Goal: Task Accomplishment & Management: Manage account settings

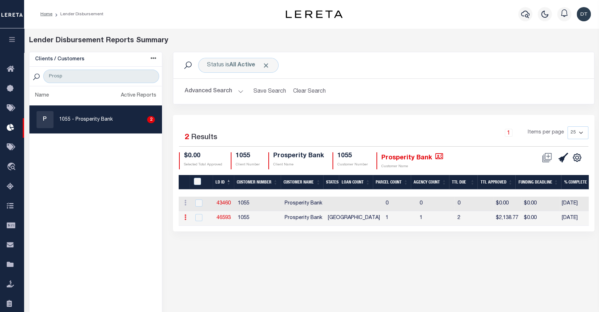
click at [184, 215] on icon at bounding box center [185, 217] width 2 height 6
click at [275, 262] on div "Status is All Active Search Advanced Search Save Search Clear Search Equals 2" at bounding box center [384, 204] width 432 height 304
click at [10, 43] on icon "button" at bounding box center [12, 39] width 8 height 6
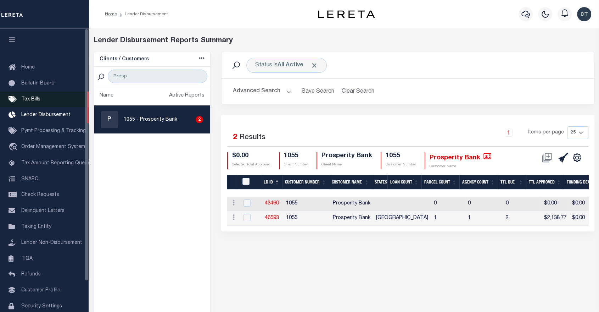
click at [30, 101] on span "Tax Bills" at bounding box center [30, 99] width 19 height 5
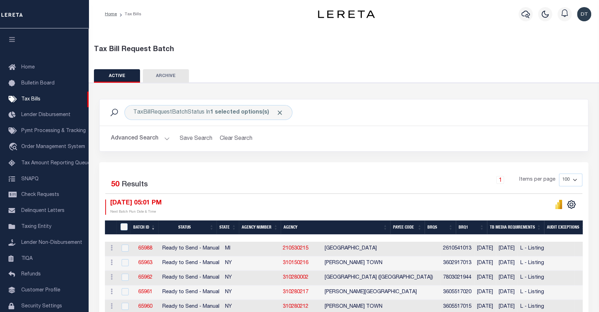
click at [161, 137] on button "Advanced Search" at bounding box center [140, 139] width 59 height 14
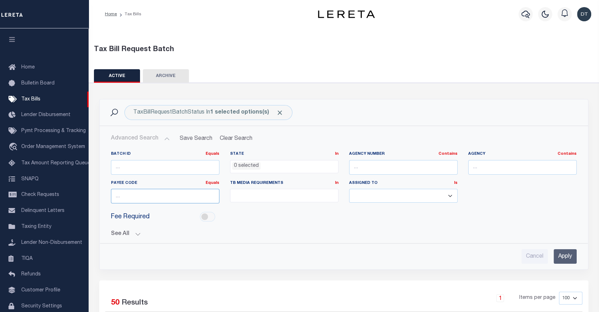
click at [159, 198] on input "number" at bounding box center [165, 196] width 109 height 15
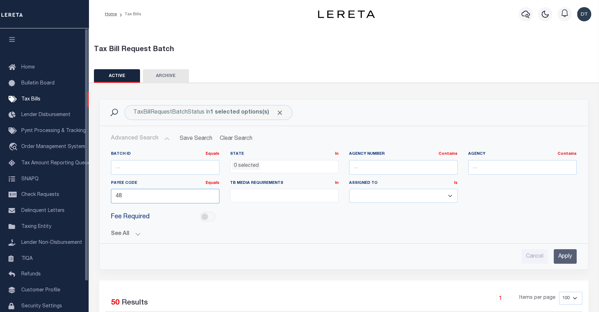
click at [106, 199] on div "Payee Code Equals Equals Is Not Equal To Is Greater Than Is Less Than 48" at bounding box center [165, 194] width 119 height 29
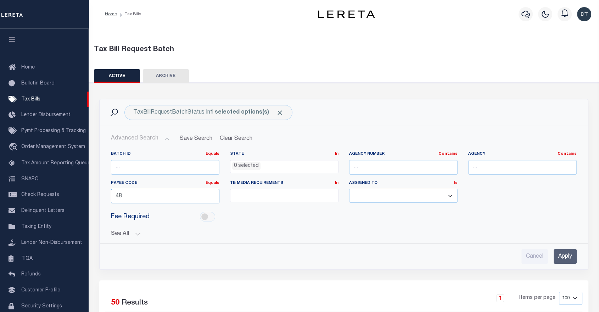
paste input "120110000"
type input "120110000"
click at [565, 254] on input "Apply" at bounding box center [565, 256] width 23 height 15
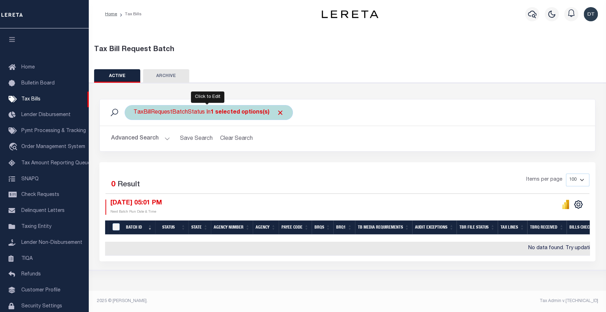
click at [252, 114] on b "1 selected options(s)" at bounding box center [239, 113] width 59 height 6
click at [209, 142] on input "Cancel" at bounding box center [200, 143] width 24 height 12
click at [147, 139] on button "Advanced Search" at bounding box center [140, 139] width 59 height 14
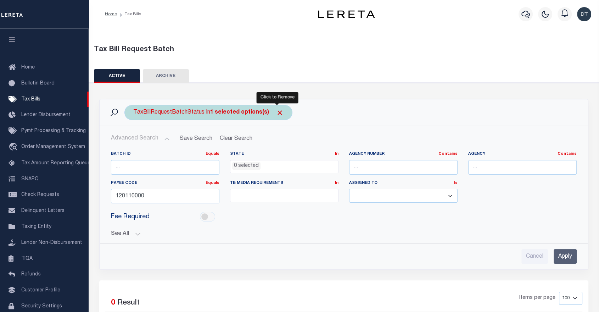
click at [276, 111] on span "Click to Remove" at bounding box center [279, 112] width 7 height 7
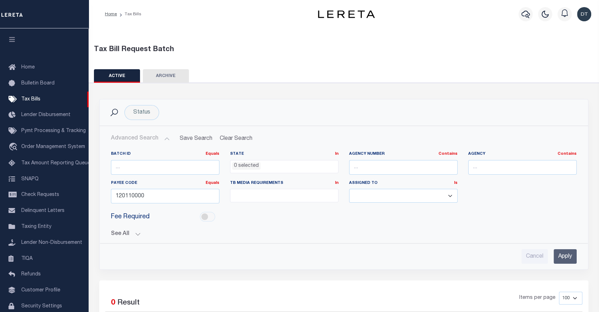
click at [570, 256] on input "Apply" at bounding box center [565, 256] width 23 height 15
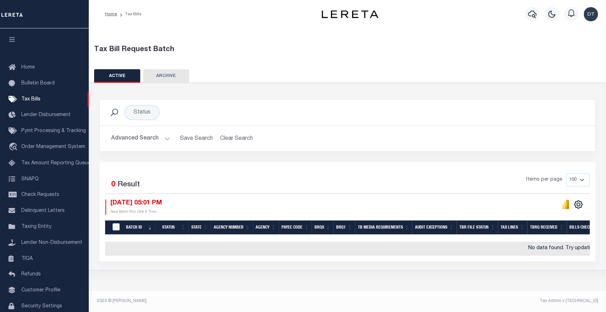
click at [157, 76] on button "ARCHIVE" at bounding box center [166, 75] width 46 height 13
select select
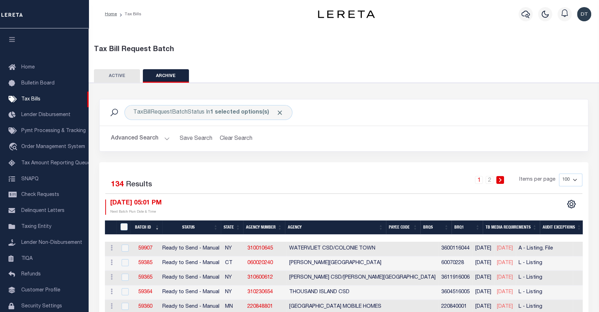
click at [156, 139] on button "Advanced Search" at bounding box center [140, 139] width 59 height 14
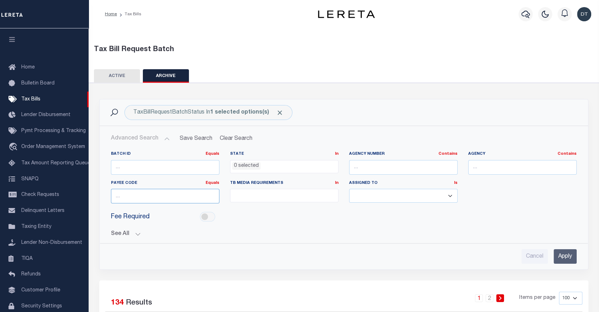
click at [166, 193] on input "number" at bounding box center [165, 196] width 109 height 15
paste input "120110000"
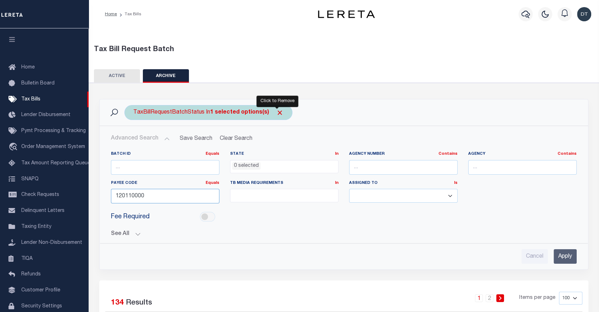
type input "120110000"
click at [277, 112] on span "Click to Remove" at bounding box center [279, 112] width 7 height 7
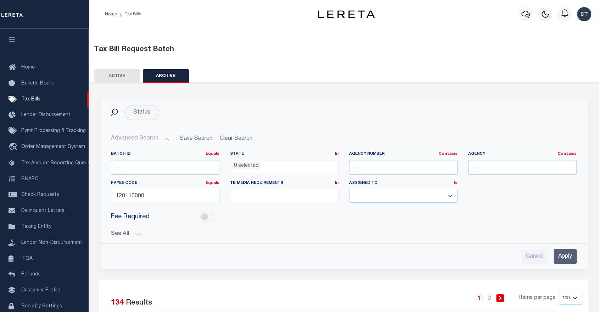
click at [564, 256] on input "Apply" at bounding box center [565, 256] width 23 height 15
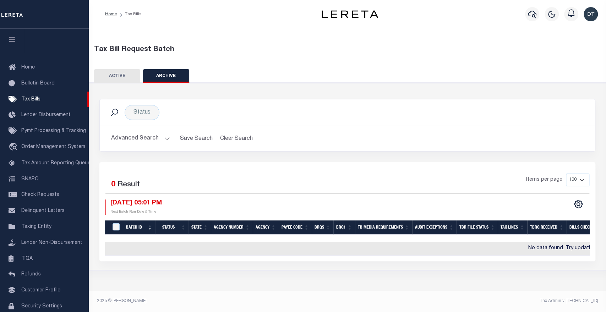
click at [117, 74] on button "ACTIVE" at bounding box center [117, 75] width 46 height 13
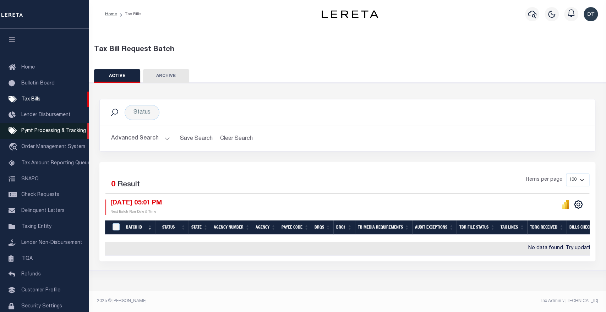
click at [45, 133] on span "Pymt Processing & Tracking" at bounding box center [53, 130] width 65 height 5
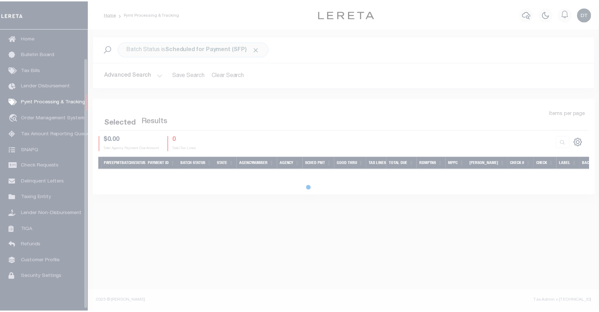
scroll to position [32, 0]
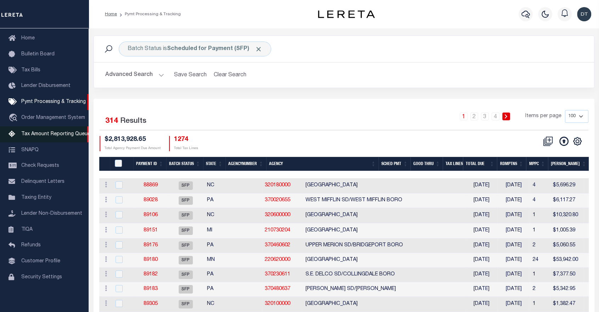
click at [45, 136] on link "Tax Amount Reporting Queue" at bounding box center [44, 134] width 89 height 16
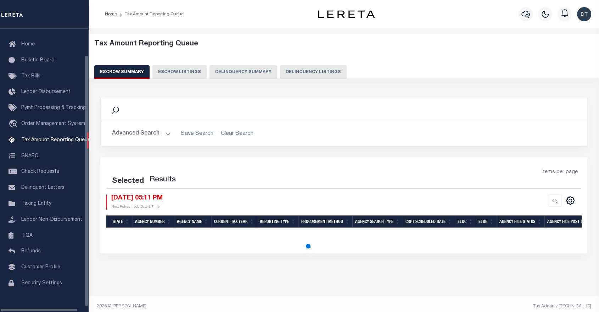
select select "100"
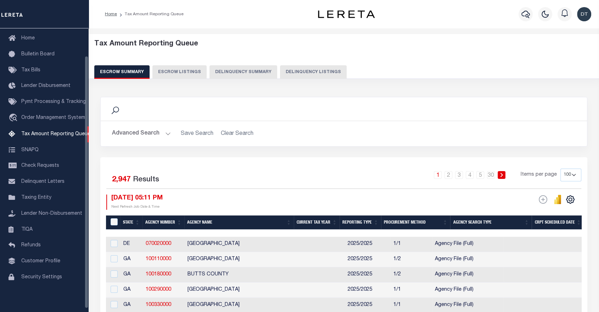
scroll to position [31, 0]
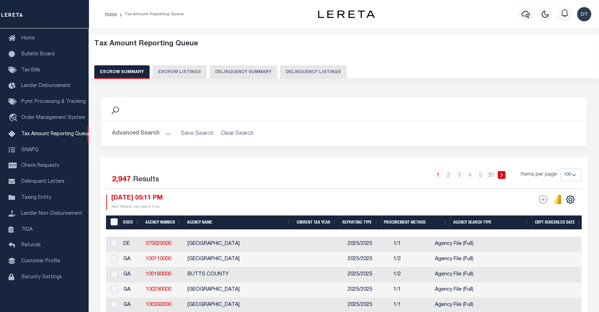
click at [175, 71] on button "Escrow Listings" at bounding box center [180, 71] width 54 height 13
select select
select select "100"
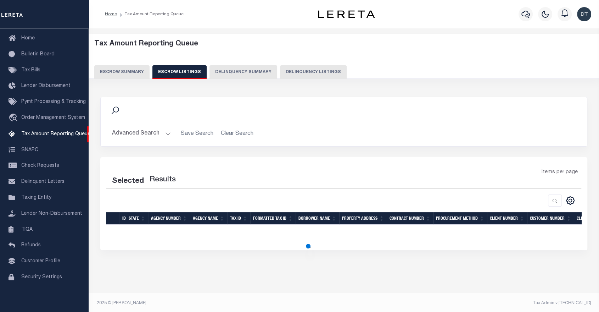
select select "100"
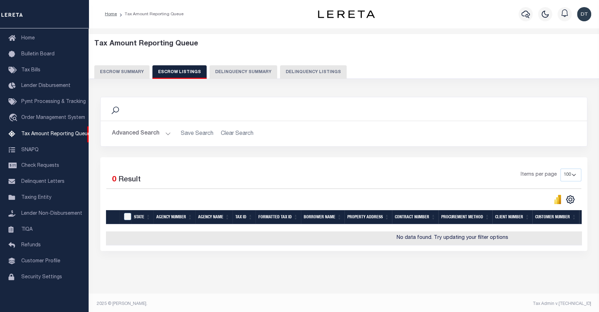
click at [155, 133] on button "Advanced Search" at bounding box center [141, 134] width 59 height 14
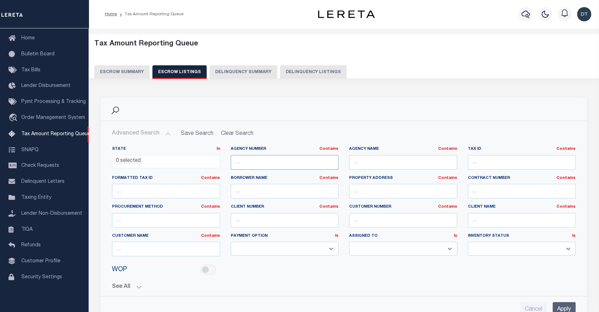
click at [259, 162] on input "text" at bounding box center [285, 162] width 108 height 15
paste input "200870000"
type input "200870000"
click at [563, 306] on input "Apply" at bounding box center [564, 309] width 23 height 15
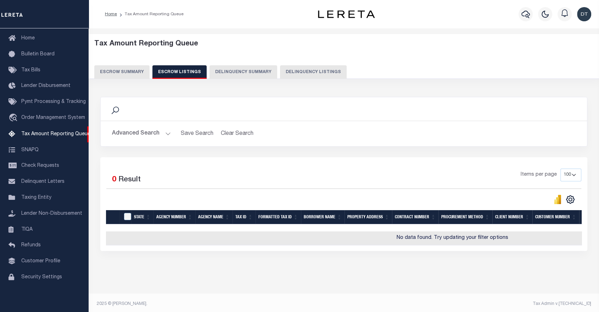
click at [152, 133] on button "Advanced Search" at bounding box center [141, 134] width 59 height 14
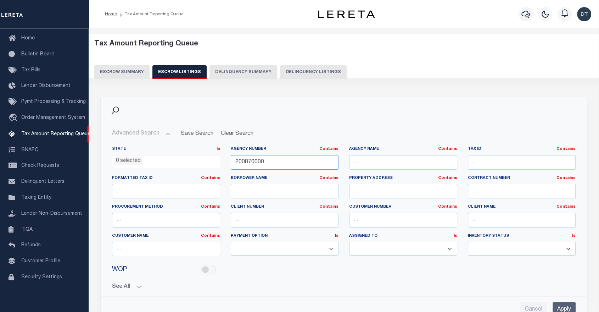
drag, startPoint x: 264, startPoint y: 161, endPoint x: 214, endPoint y: 159, distance: 50.1
click at [214, 159] on div "State In In AK AL AR AZ CA CO CT DC DE FL GA GU HI IA ID IL IN KS KY LA MA MD M…" at bounding box center [344, 204] width 475 height 116
click at [383, 220] on input "text" at bounding box center [403, 220] width 108 height 15
paste input "0001055"
type input "0001055"
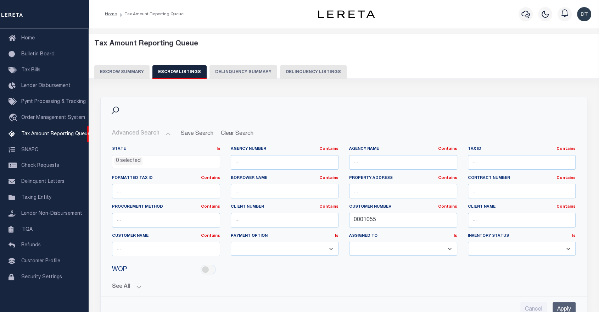
click at [569, 308] on input "Apply" at bounding box center [564, 309] width 23 height 15
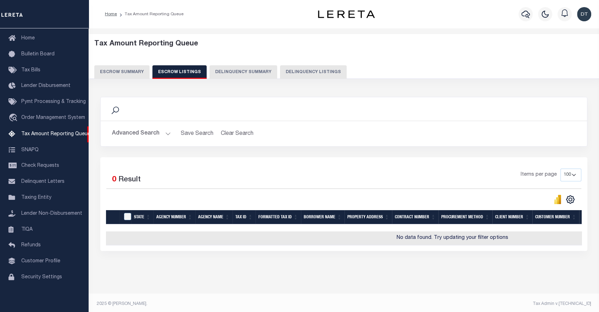
click at [123, 128] on button "Advanced Search" at bounding box center [141, 134] width 59 height 14
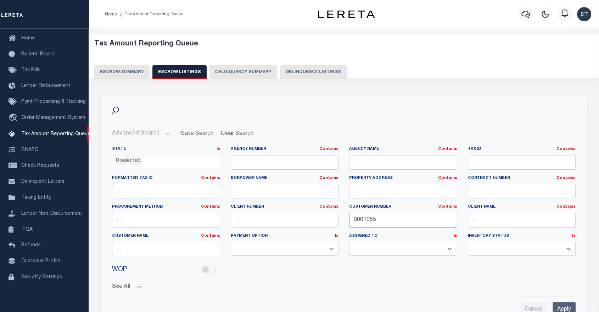
drag, startPoint x: 356, startPoint y: 219, endPoint x: 338, endPoint y: 220, distance: 17.4
click at [338, 220] on div "State In In AK AL AR AZ CA CO CT DC DE FL GA GU HI IA ID IL IN KS KY LA MA MD M…" at bounding box center [344, 204] width 475 height 116
click at [486, 218] on input "text" at bounding box center [522, 220] width 108 height 15
type input "P"
type input "Prosperity"
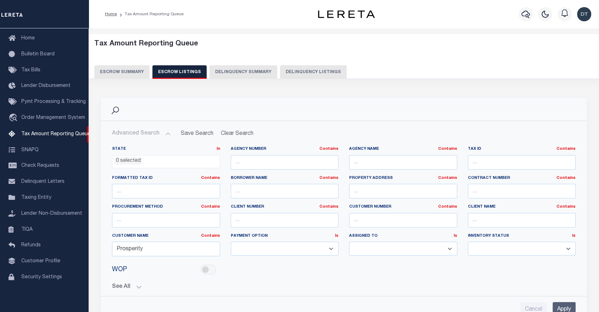
click at [560, 306] on input "Apply" at bounding box center [564, 309] width 23 height 15
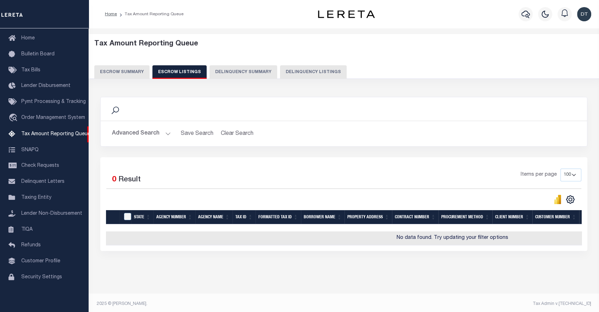
click at [150, 136] on button "Advanced Search" at bounding box center [141, 134] width 59 height 14
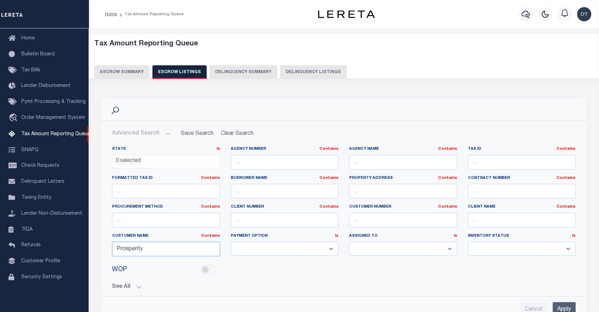
drag, startPoint x: 146, startPoint y: 248, endPoint x: 89, endPoint y: 246, distance: 56.8
click at [89, 246] on div "Tax Amount Reporting Queue Escrow Summary Escrow Listings" at bounding box center [344, 259] width 511 height 463
click at [123, 70] on button "Escrow Summary" at bounding box center [121, 71] width 55 height 13
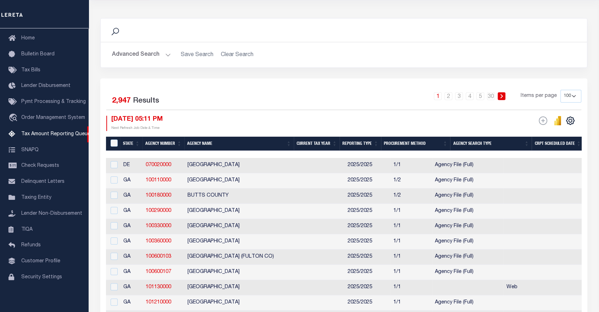
scroll to position [39, 0]
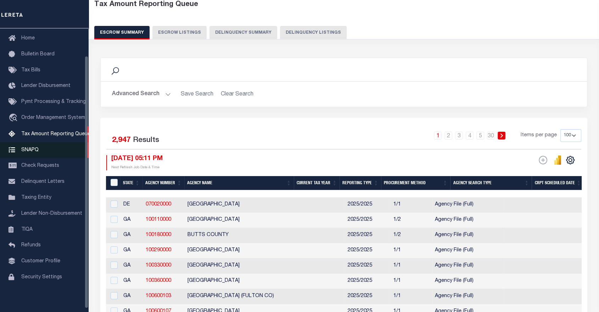
click at [32, 152] on span "SNAPQ" at bounding box center [29, 149] width 17 height 5
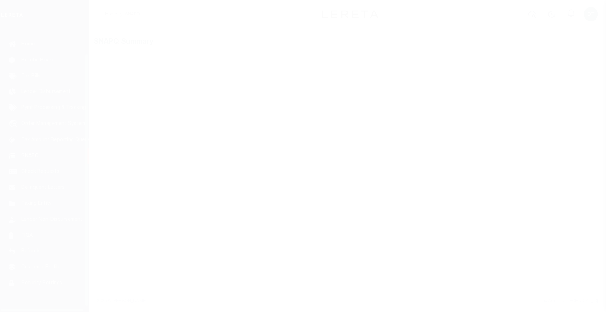
scroll to position [34, 0]
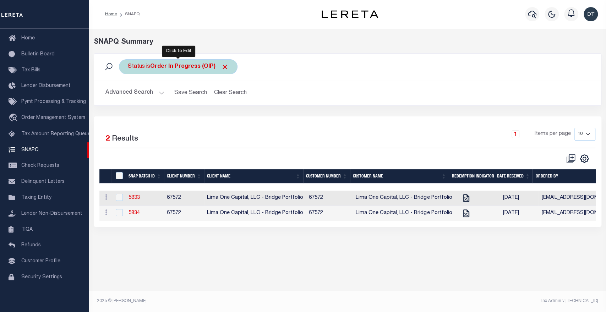
click at [222, 70] on div "Status is Order In Progress (OIP)" at bounding box center [178, 66] width 118 height 15
select select "OIP"
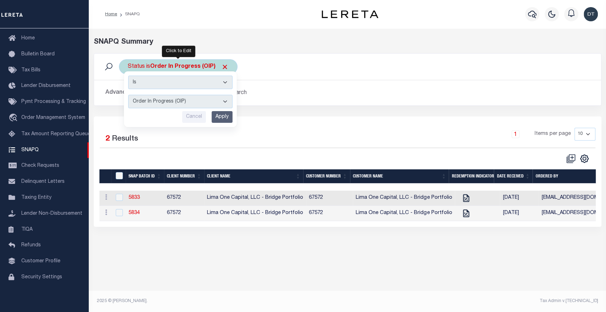
click at [210, 104] on select "Complete (CPT) Order In Progress (OIP)" at bounding box center [180, 101] width 104 height 13
click at [196, 120] on input "Cancel" at bounding box center [194, 117] width 24 height 12
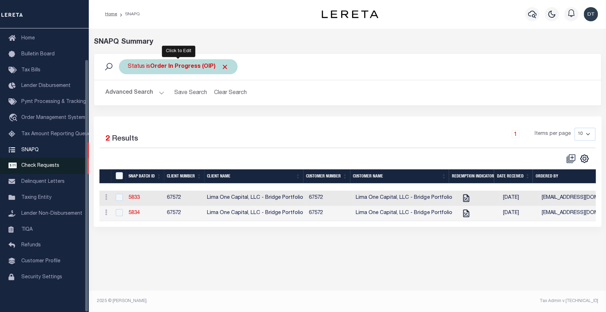
click at [40, 167] on link "Check Requests" at bounding box center [44, 166] width 89 height 16
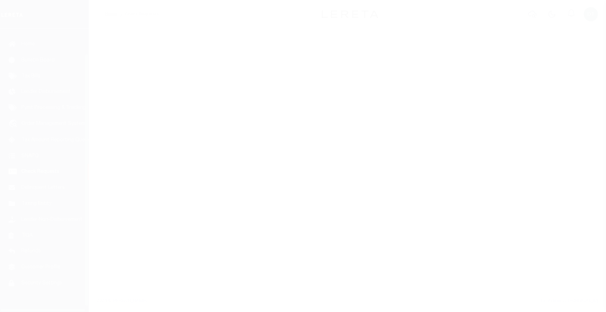
scroll to position [34, 0]
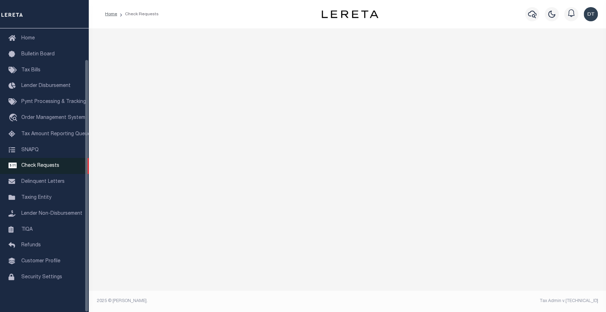
select select "50"
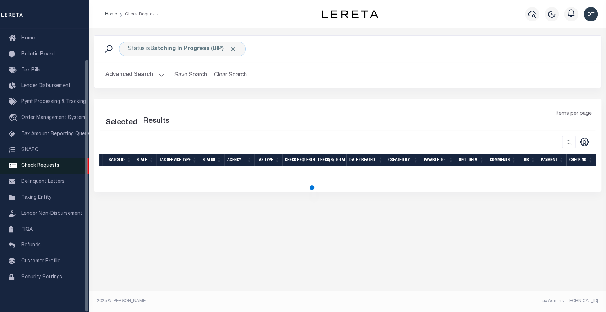
select select "50"
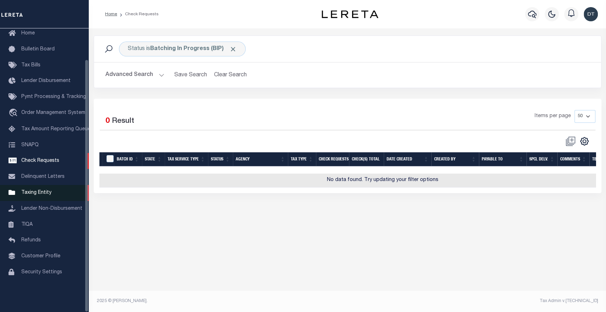
click at [34, 195] on span "Taxing Entity" at bounding box center [36, 192] width 30 height 5
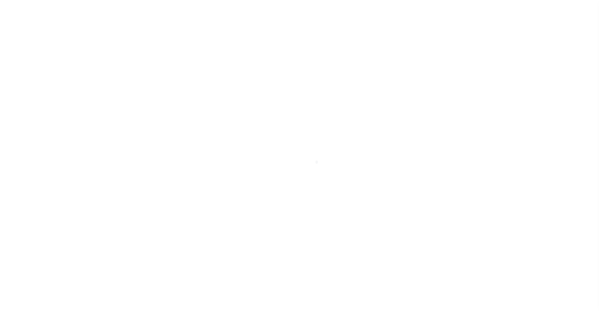
scroll to position [34, 0]
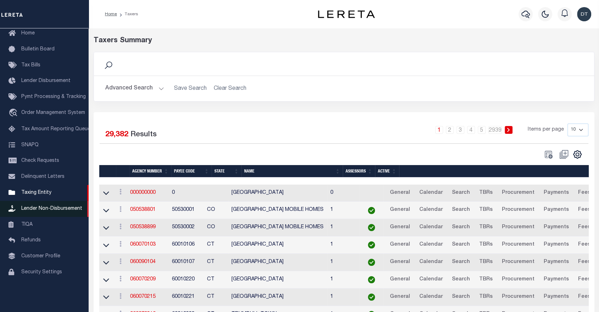
click at [35, 211] on span "Lender Non-Disbursement" at bounding box center [51, 208] width 61 height 5
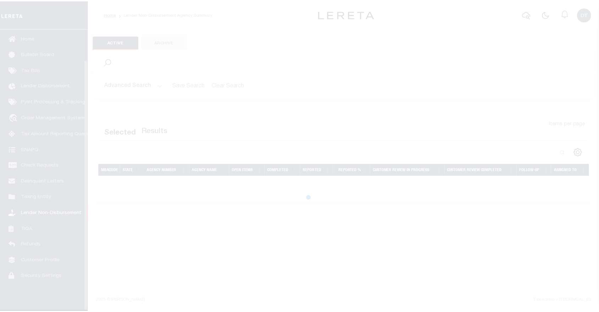
scroll to position [34, 0]
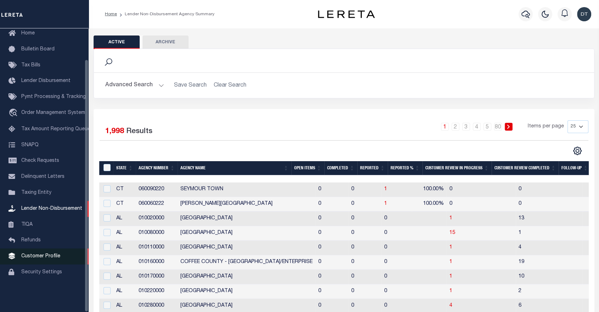
click at [43, 264] on link "Customer Profile" at bounding box center [44, 256] width 89 height 16
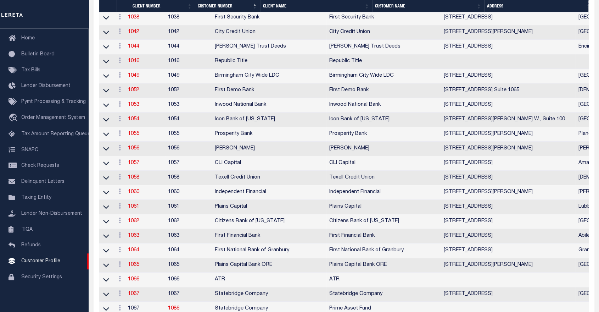
scroll to position [552, 0]
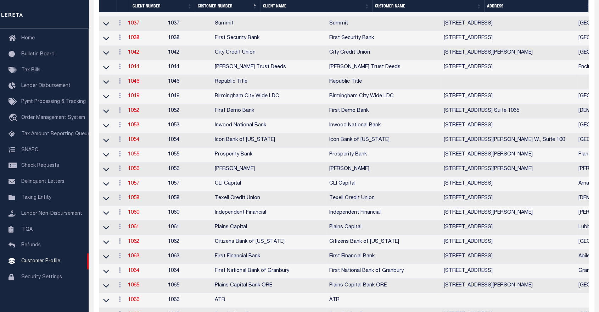
click at [137, 157] on link "1055" at bounding box center [133, 154] width 11 height 5
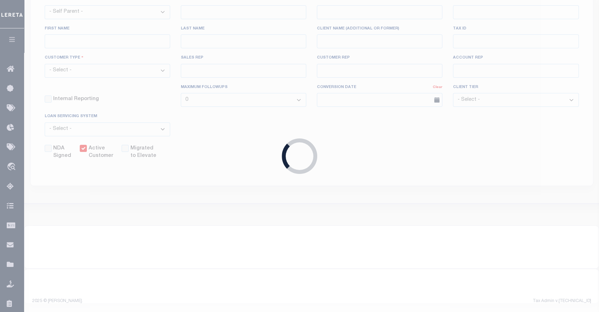
select select
type input "Prosperity Bank"
type input "1055"
type input "Prosperity Bank"
type input "Robin"
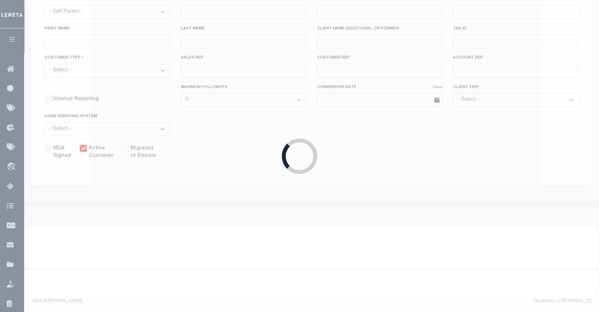
type input "Chrostowski"
select select "Mixed Portfolio"
type input "Matthew Powell"
type input "Paula Kitchens"
type input "Debbie Vecellio"
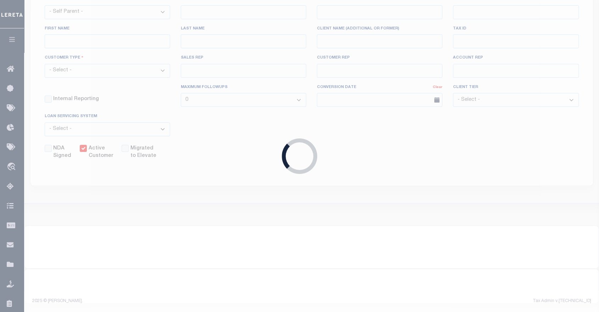
select select "FIC"
checkbox input "true"
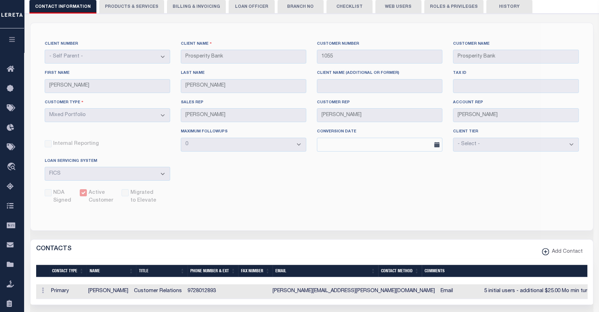
scroll to position [79, 0]
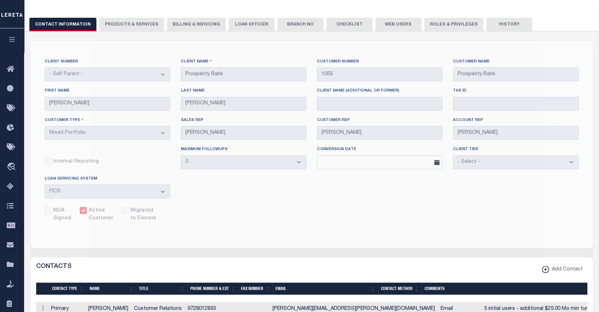
click at [122, 26] on button "PRODUCTS & SERVICES" at bounding box center [131, 24] width 65 height 13
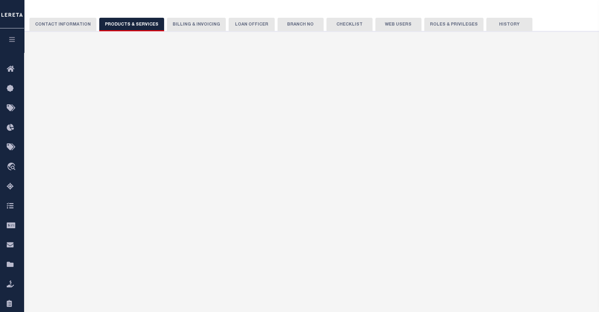
select select "STX"
radio input "true"
checkbox input "true"
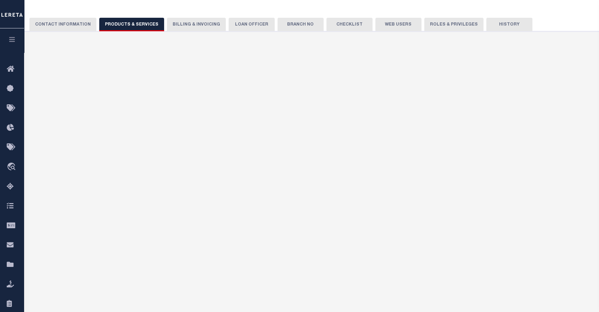
checkbox input "true"
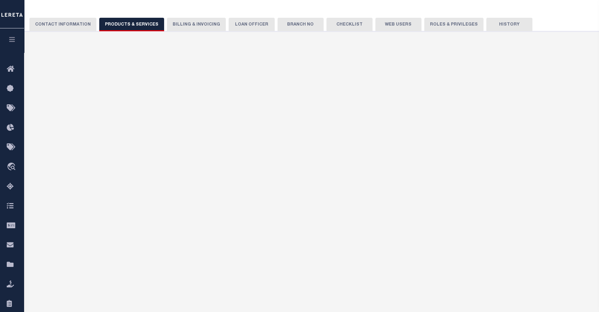
checkbox input "true"
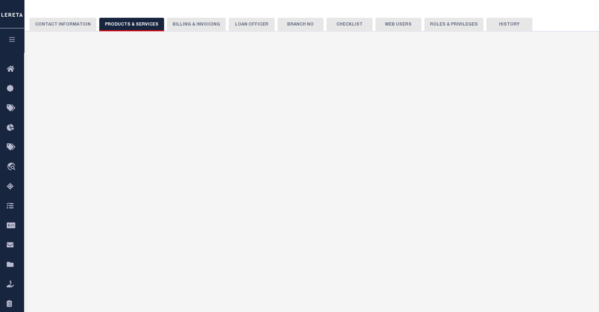
checkbox input "true"
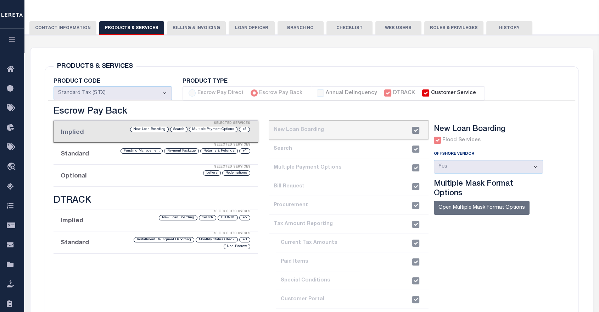
click at [184, 28] on button "Billing & Invoicing" at bounding box center [196, 27] width 59 height 13
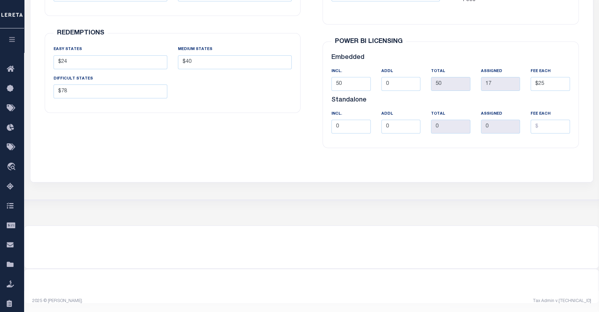
scroll to position [0, 0]
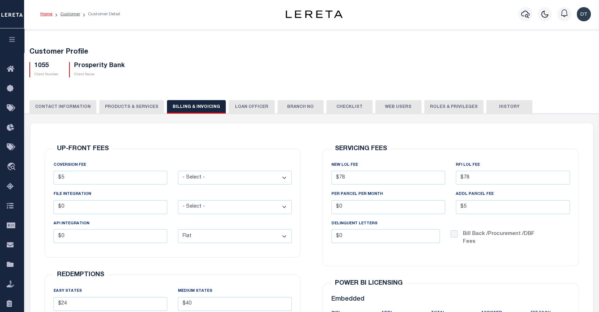
click at [497, 105] on button "History" at bounding box center [510, 106] width 46 height 13
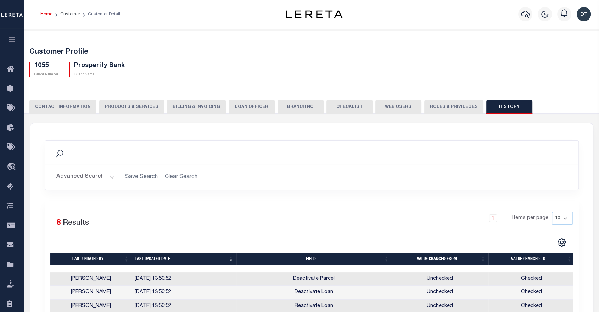
click at [70, 110] on button "CONTACT INFORMATION" at bounding box center [62, 106] width 67 height 13
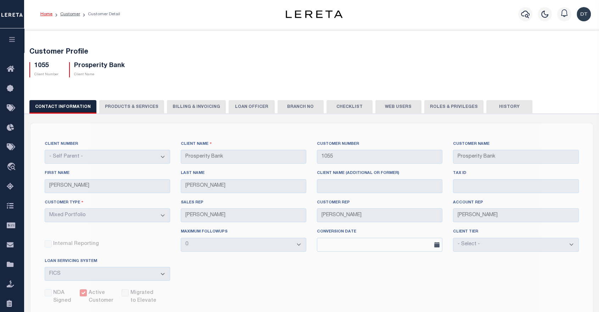
click at [10, 41] on icon "button" at bounding box center [12, 39] width 8 height 6
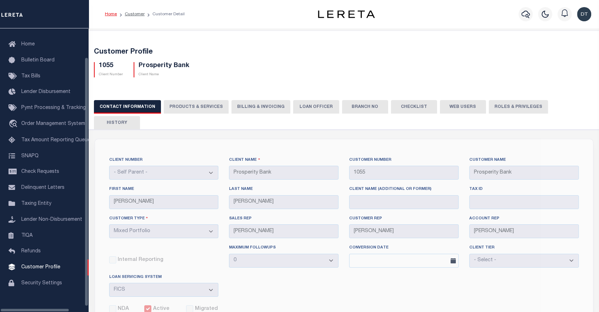
scroll to position [31, 0]
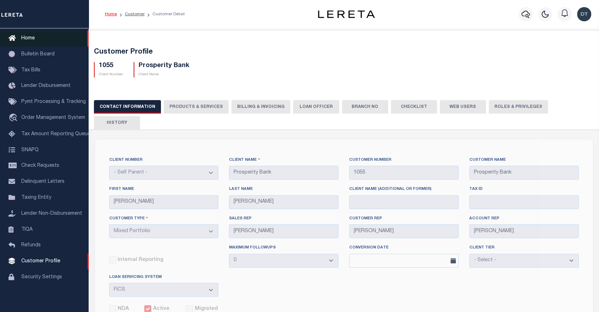
click at [28, 39] on span "Home" at bounding box center [27, 38] width 13 height 5
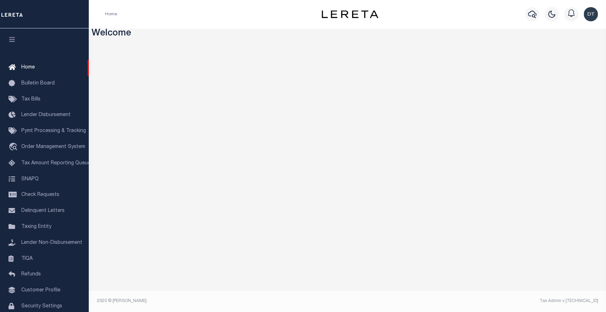
click at [339, 13] on img at bounding box center [349, 14] width 57 height 8
